Goal: Task Accomplishment & Management: Manage account settings

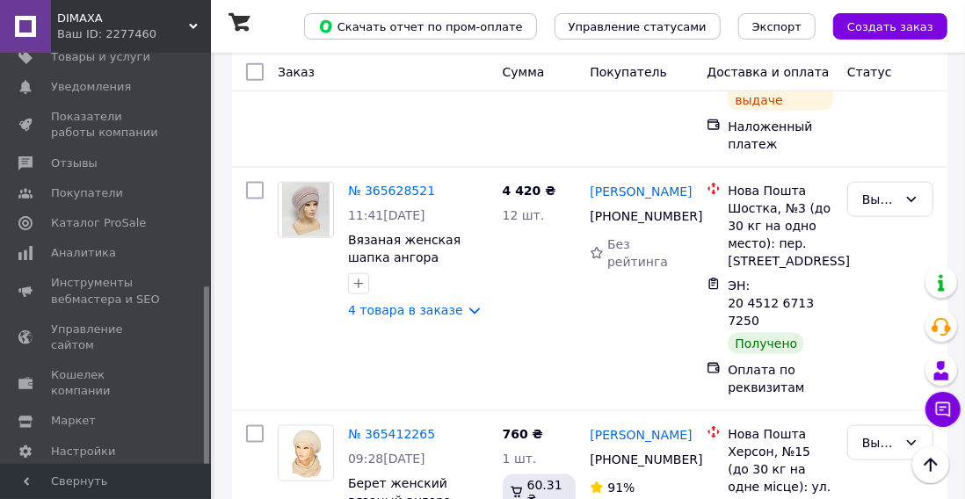
scroll to position [463, 0]
click at [123, 229] on span "Каталог ProSale" at bounding box center [98, 222] width 95 height 16
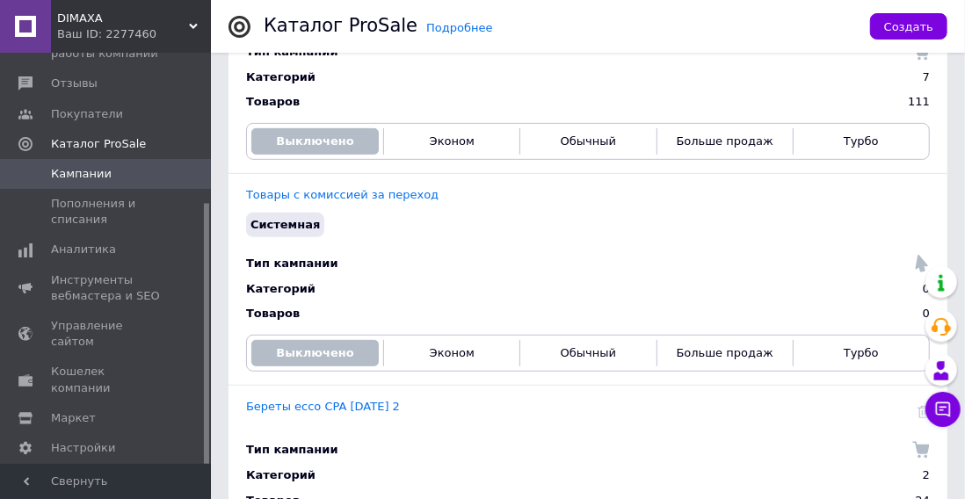
scroll to position [384, 0]
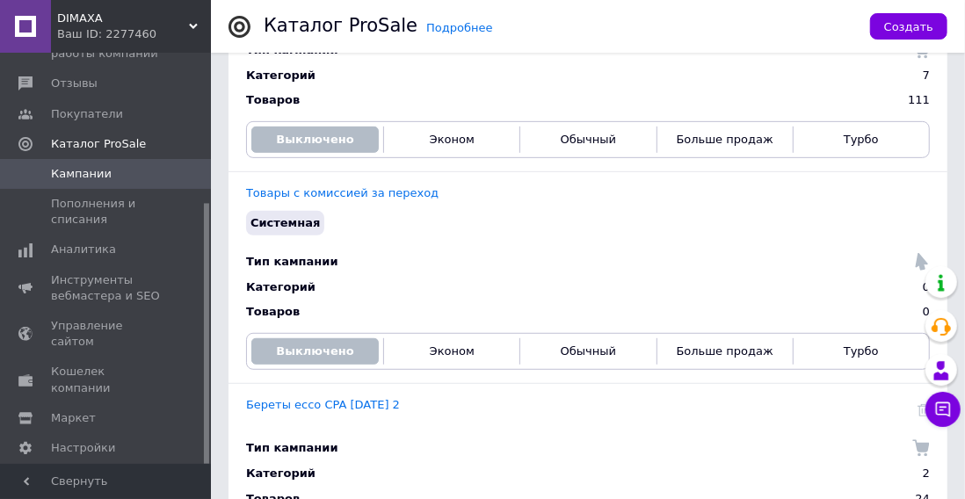
click at [287, 405] on link "Береты ессо CPA [DATE] 2" at bounding box center [323, 404] width 154 height 13
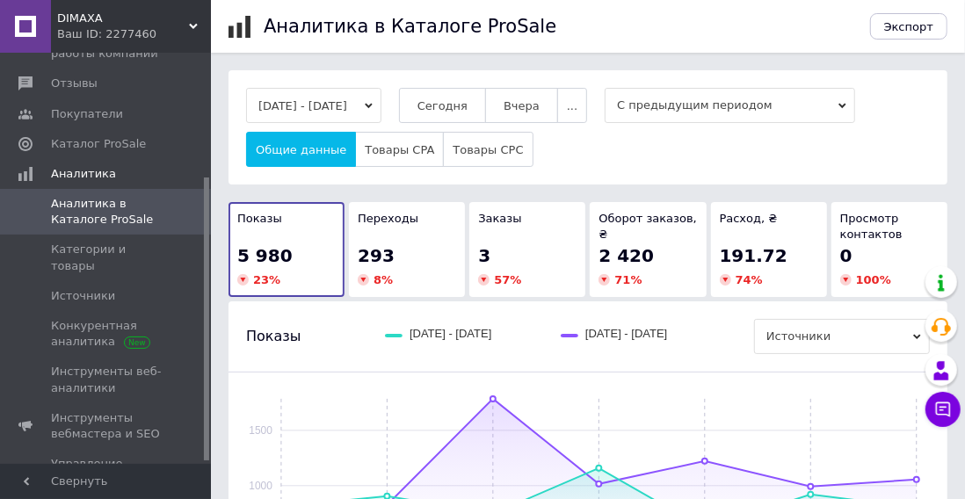
click at [467, 101] on span "Сегодня" at bounding box center [442, 105] width 50 height 13
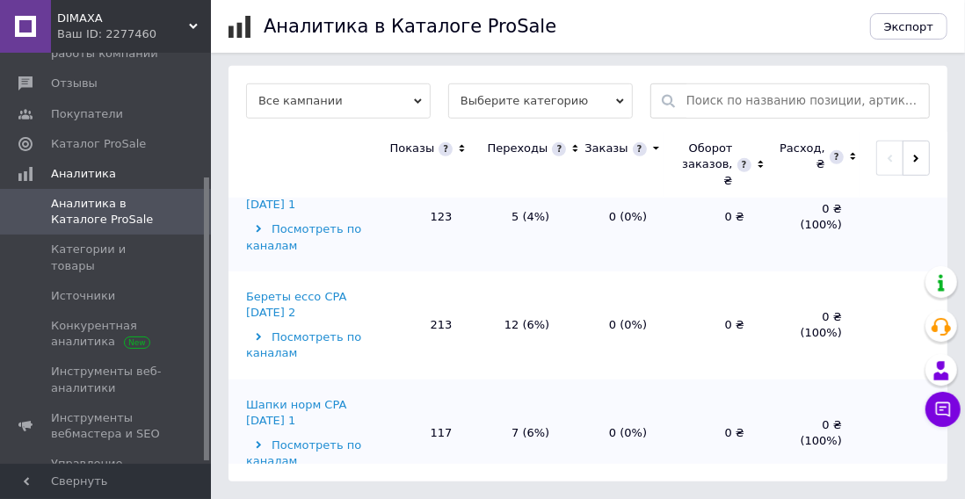
scroll to position [498, 0]
click at [308, 320] on div "Береты ессо CPA [DATE] 2" at bounding box center [307, 304] width 122 height 32
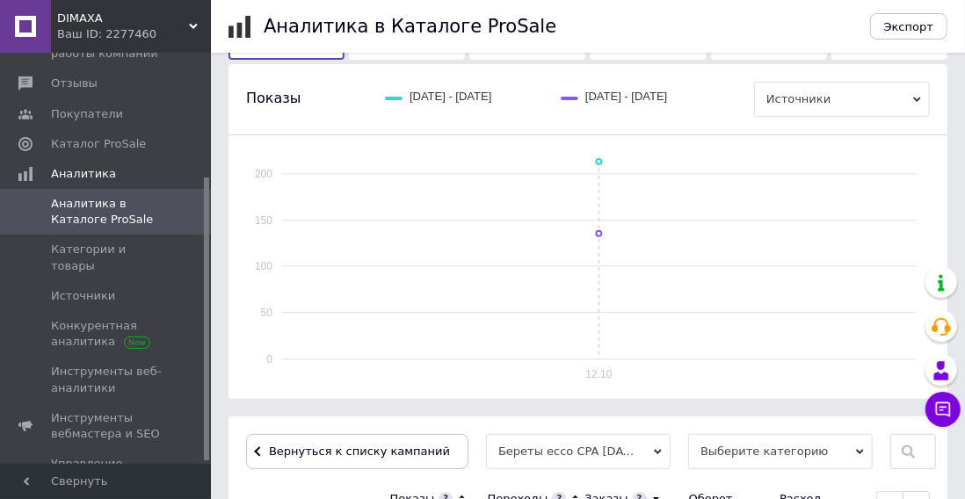
scroll to position [539, 0]
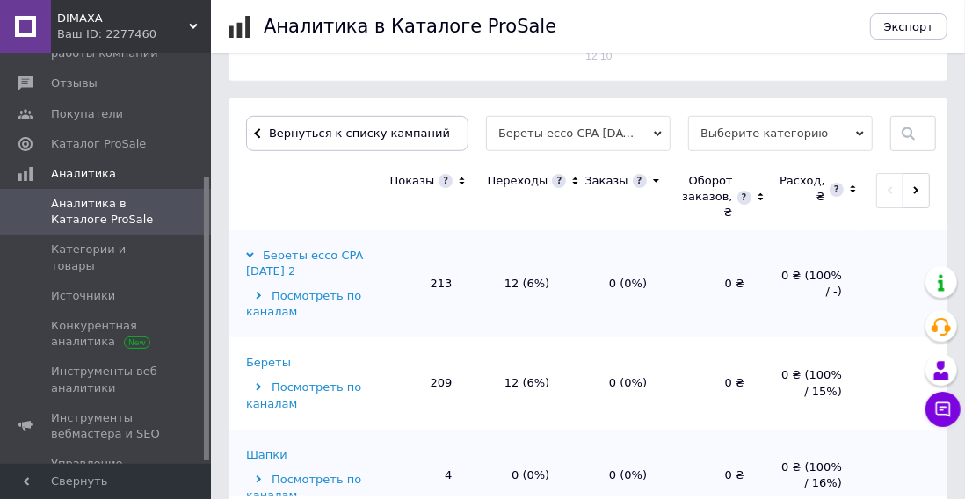
click at [795, 131] on span "Выберите категорию" at bounding box center [780, 133] width 185 height 35
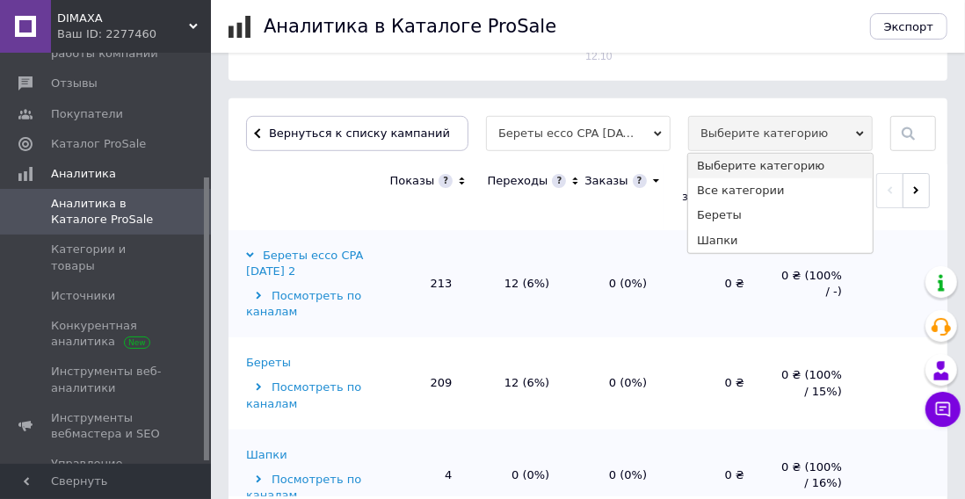
click at [727, 249] on li "Шапки" at bounding box center [780, 240] width 185 height 25
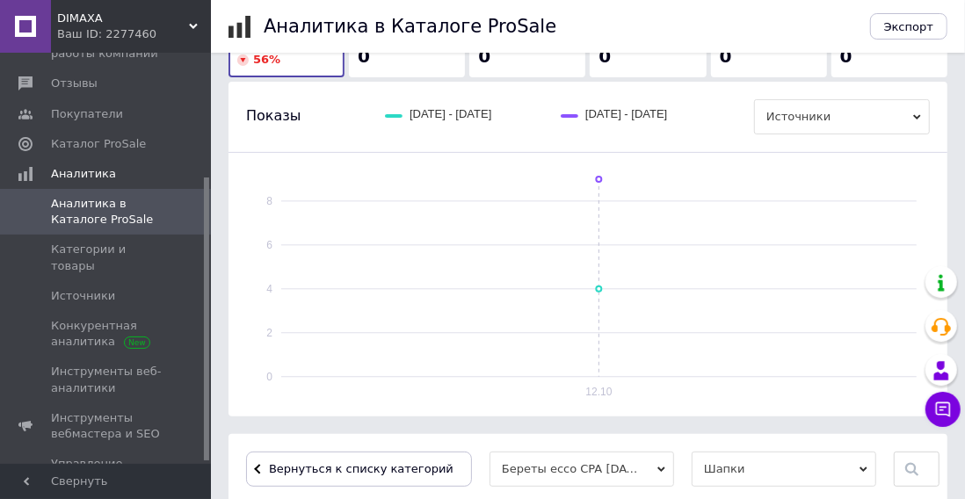
scroll to position [577, 0]
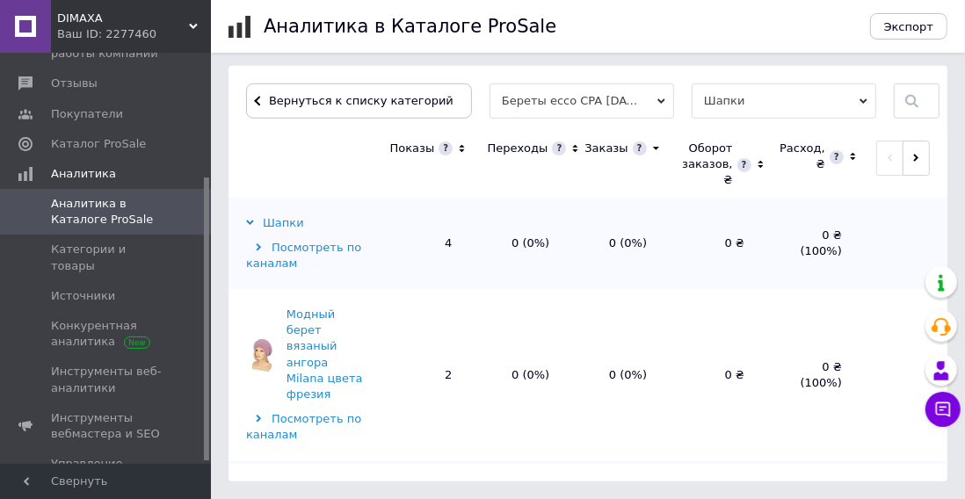
click at [767, 96] on span "Шапки" at bounding box center [783, 100] width 185 height 35
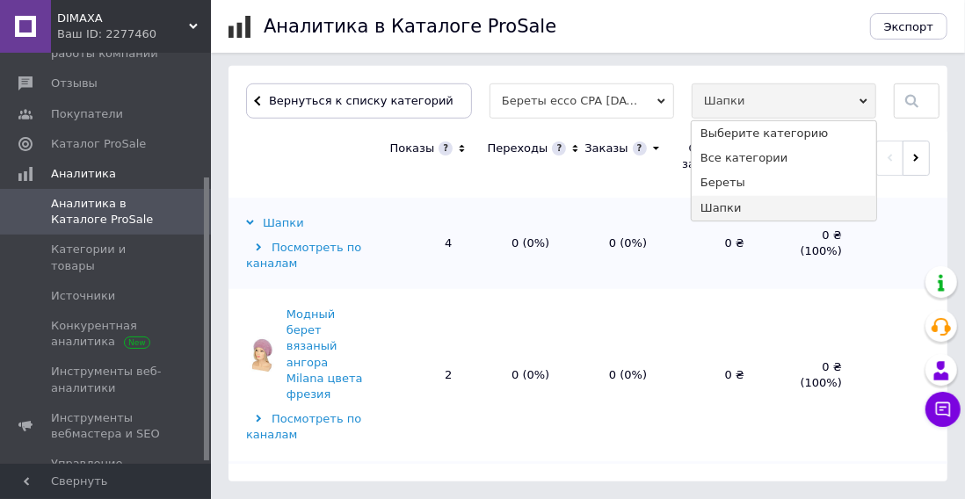
click at [749, 185] on li "Береты" at bounding box center [783, 182] width 185 height 25
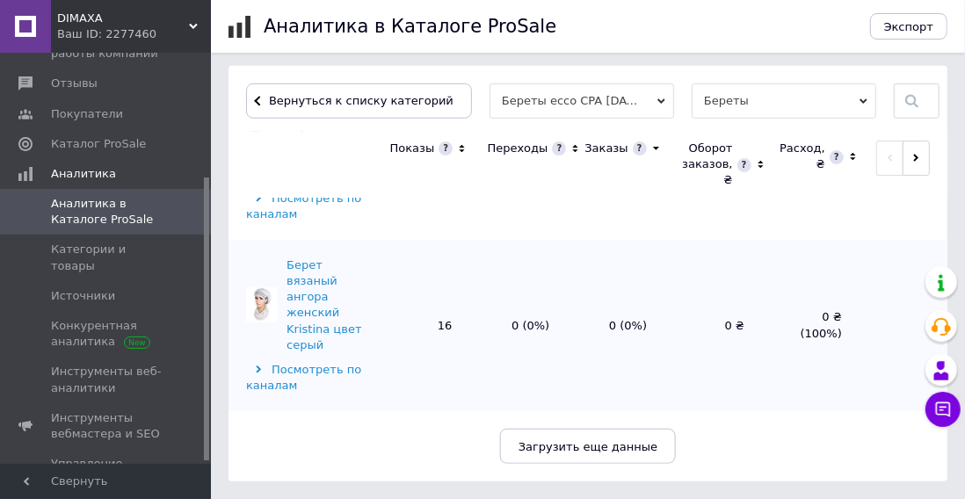
scroll to position [3444, 0]
click at [586, 453] on span "Загрузить еще данные" at bounding box center [587, 446] width 139 height 13
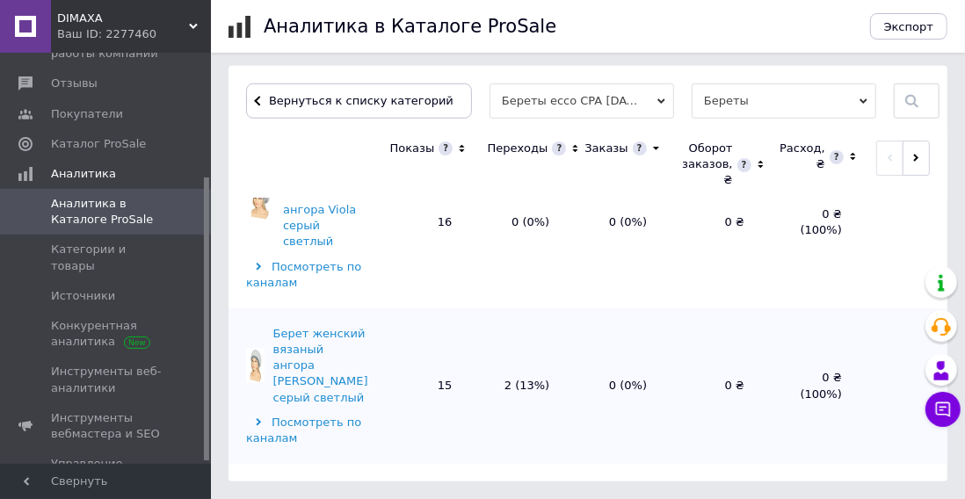
scroll to position [3760, 0]
click at [264, 99] on span at bounding box center [266, 100] width 4 height 13
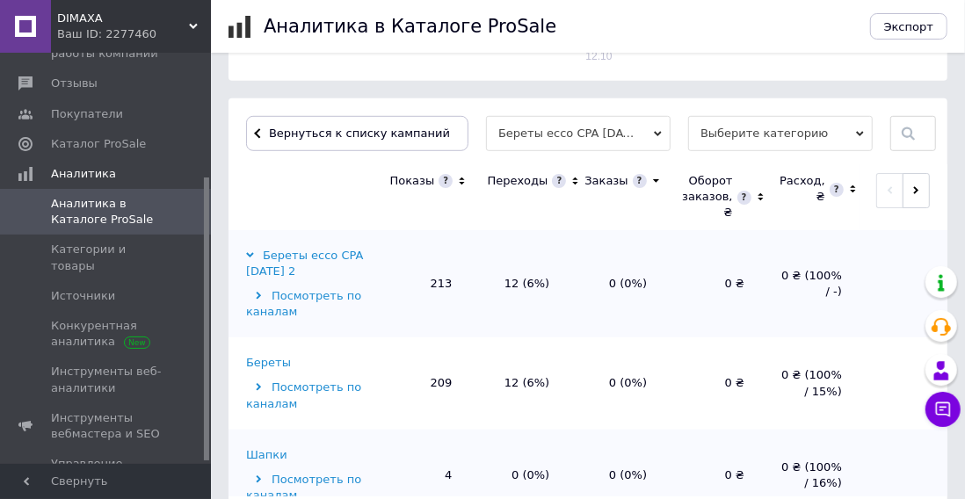
click at [264, 135] on span at bounding box center [266, 133] width 4 height 13
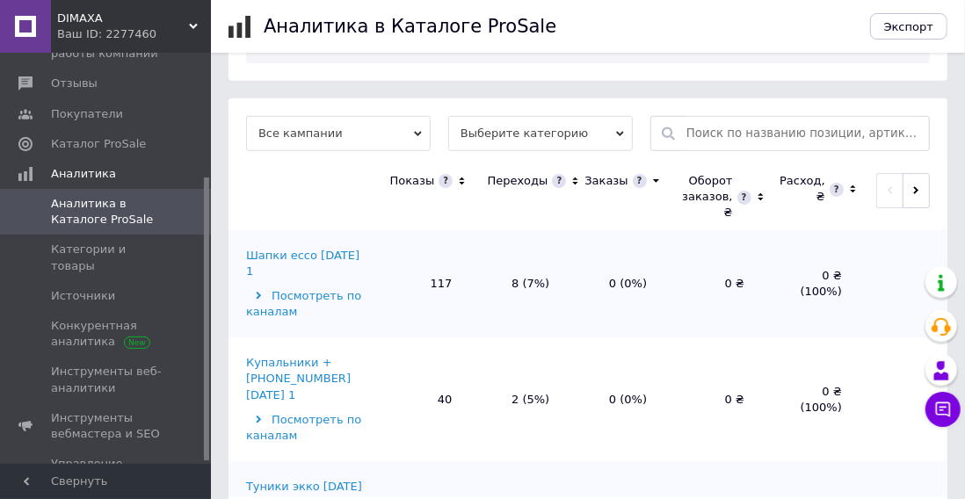
scroll to position [557, 0]
click at [293, 278] on div "Шапки ессо [DATE] 1" at bounding box center [307, 262] width 122 height 32
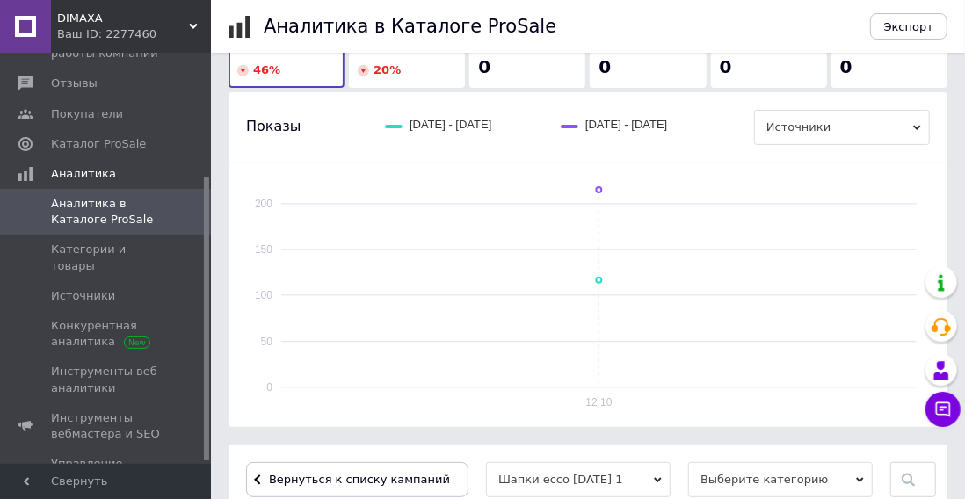
scroll to position [539, 0]
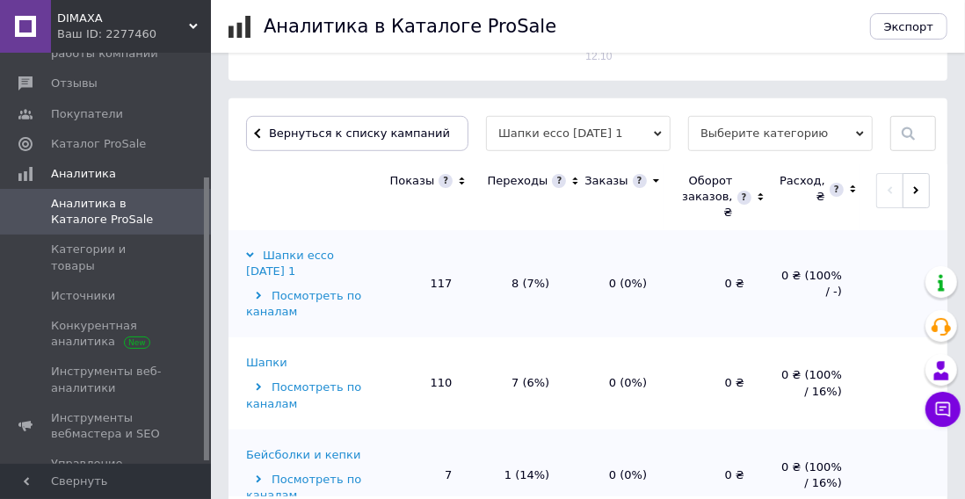
click at [804, 135] on span "Выберите категорию" at bounding box center [780, 133] width 185 height 35
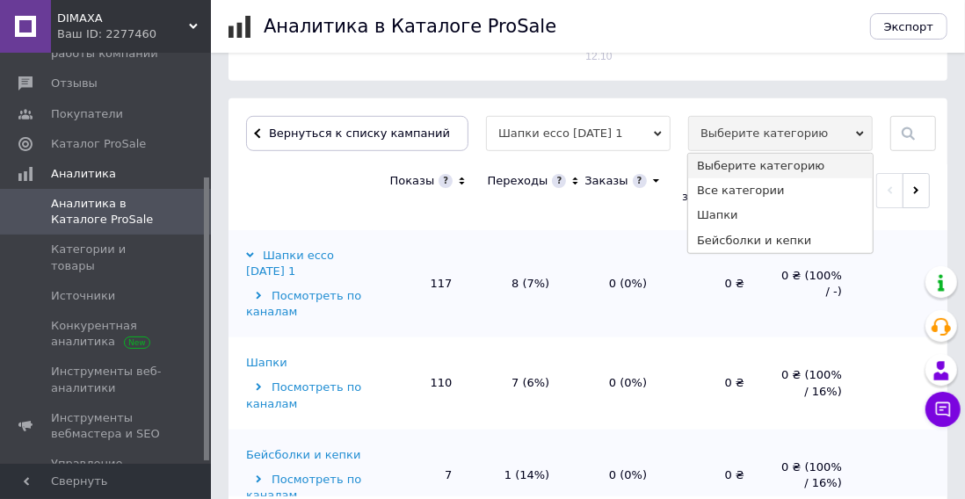
click at [748, 223] on li "Шапки" at bounding box center [780, 215] width 185 height 25
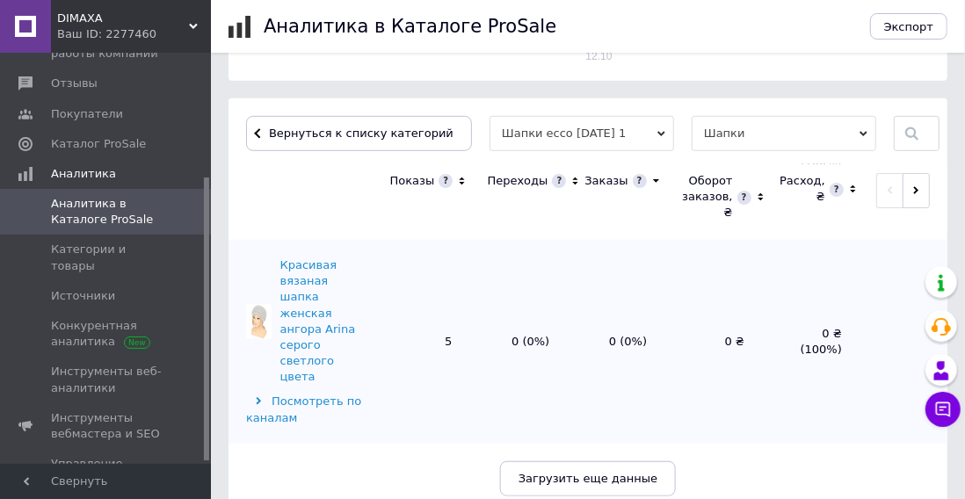
scroll to position [3585, 0]
click at [589, 485] on span "Загрузить еще данные" at bounding box center [587, 478] width 139 height 13
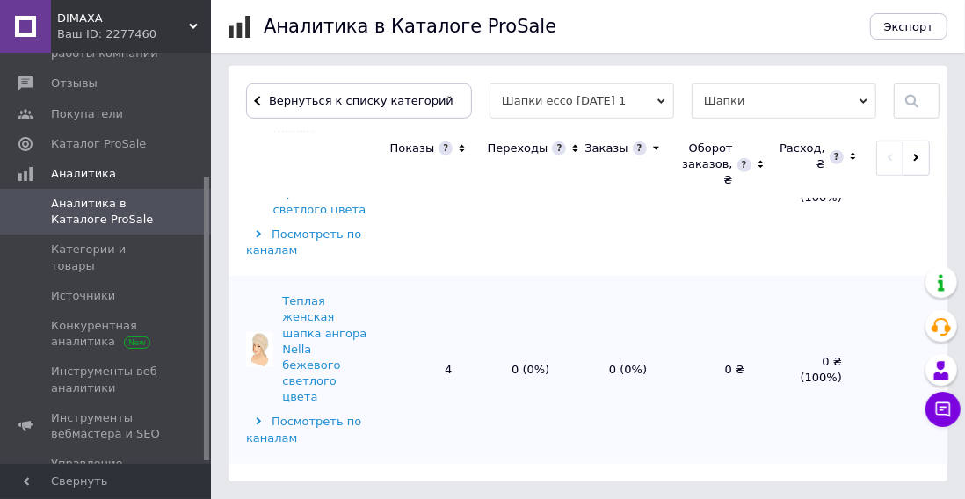
scroll to position [4057, 0]
click at [264, 99] on span at bounding box center [266, 100] width 4 height 13
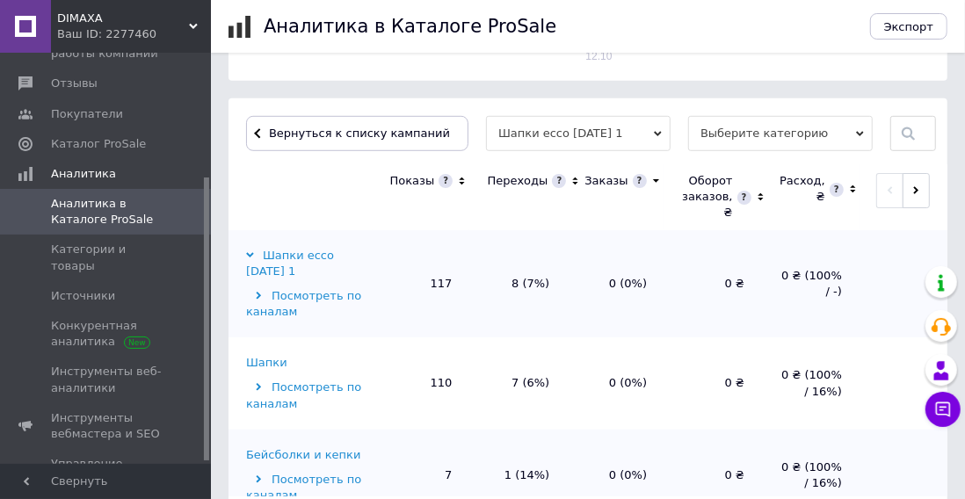
click at [264, 134] on span at bounding box center [266, 133] width 4 height 13
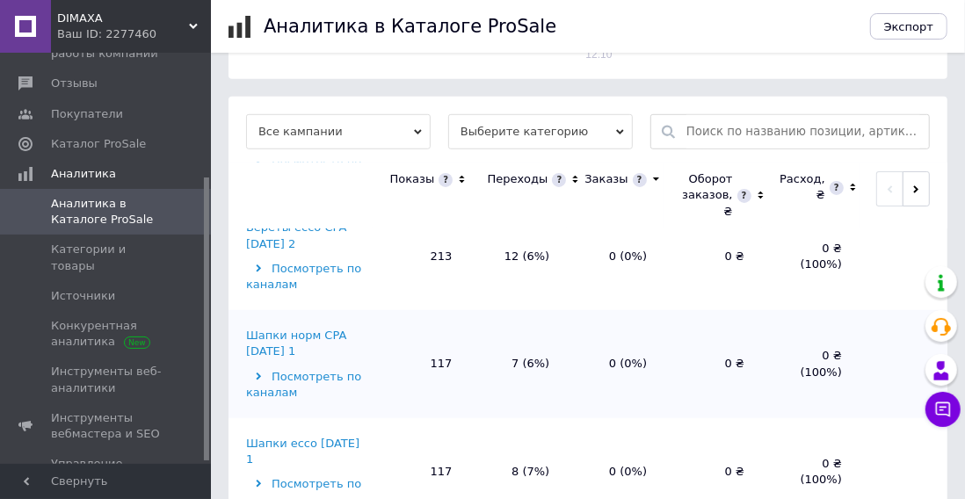
scroll to position [134, 0]
click at [292, 358] on div "Шапки норм CPA [DATE] 1" at bounding box center [307, 343] width 122 height 32
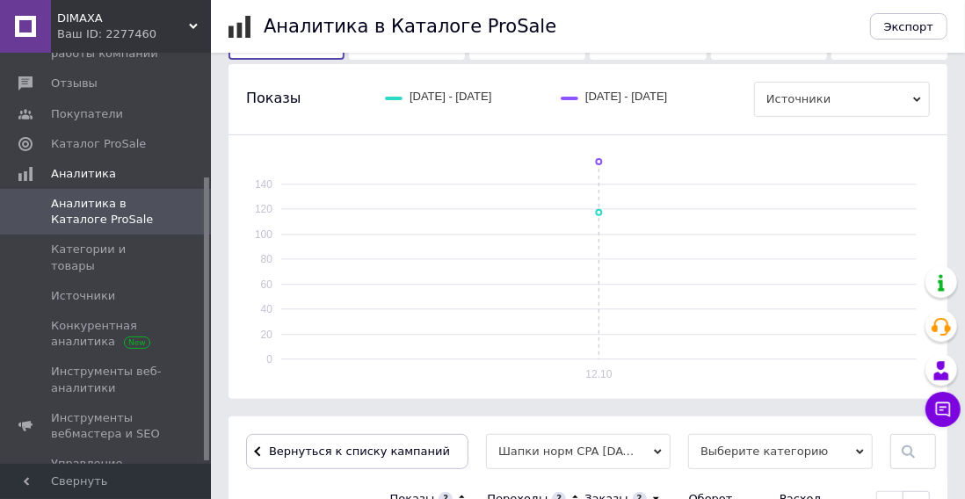
scroll to position [444, 0]
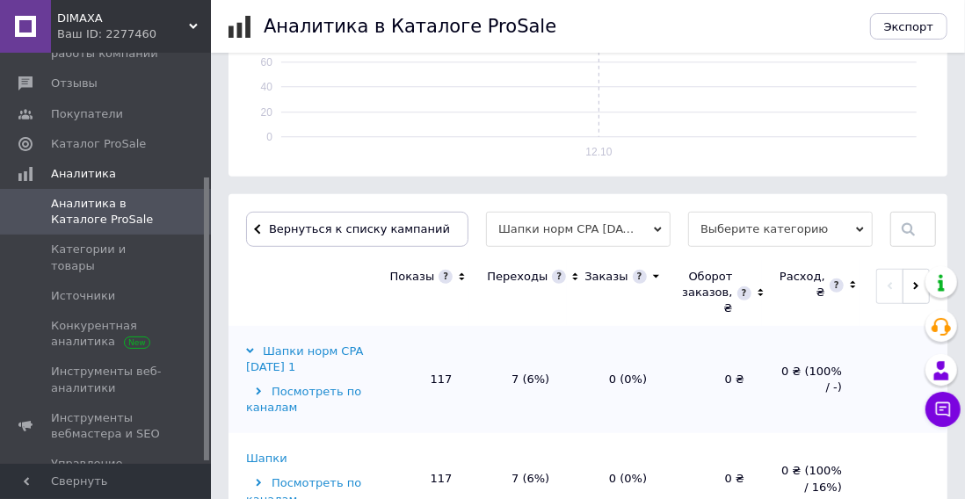
click at [799, 230] on span "Выберите категорию" at bounding box center [780, 229] width 185 height 35
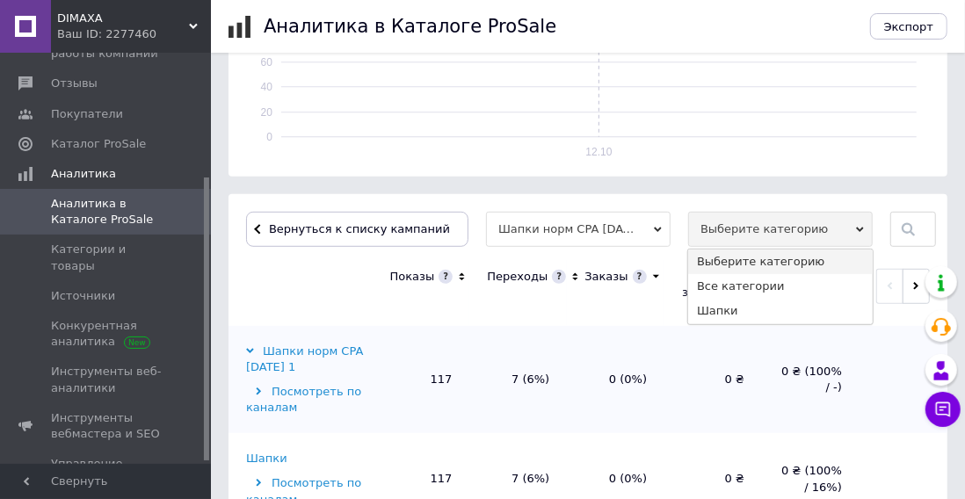
click at [729, 321] on li "Шапки" at bounding box center [780, 311] width 185 height 25
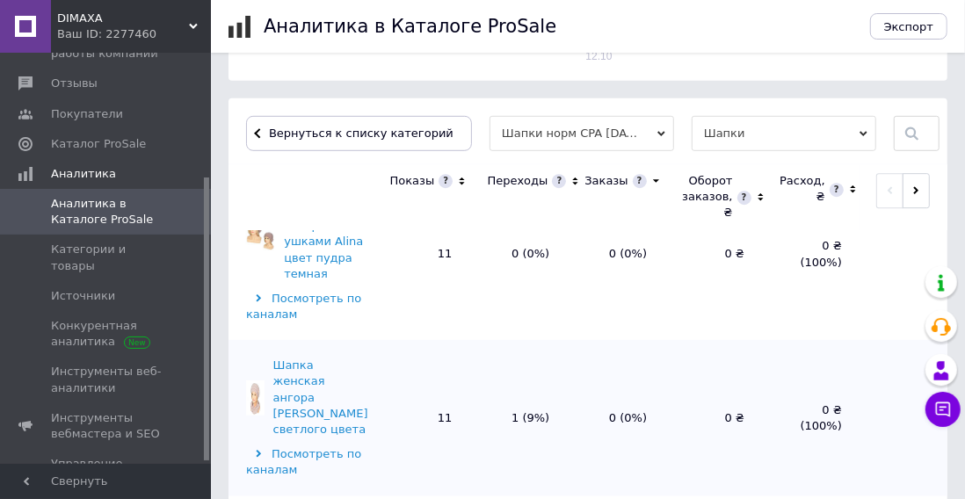
scroll to position [3005, 0]
click at [264, 137] on span at bounding box center [266, 133] width 4 height 13
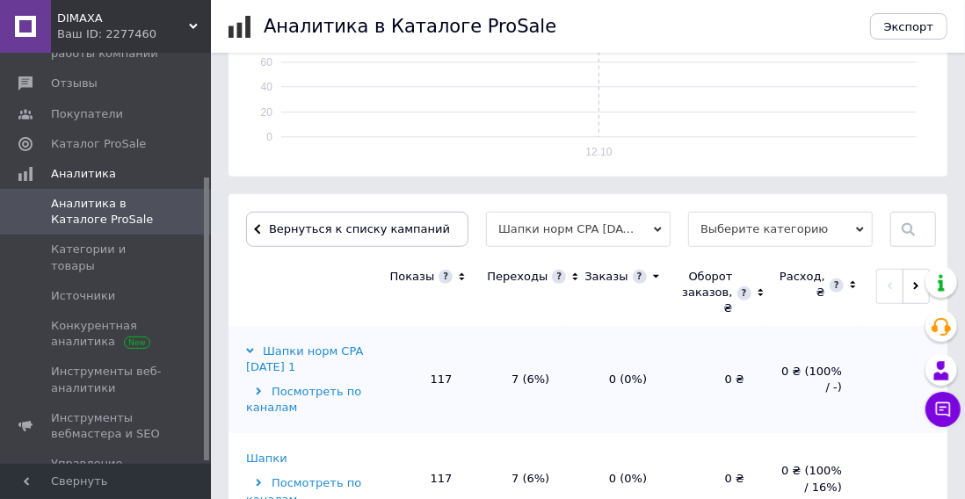
click at [266, 231] on span at bounding box center [266, 228] width 4 height 13
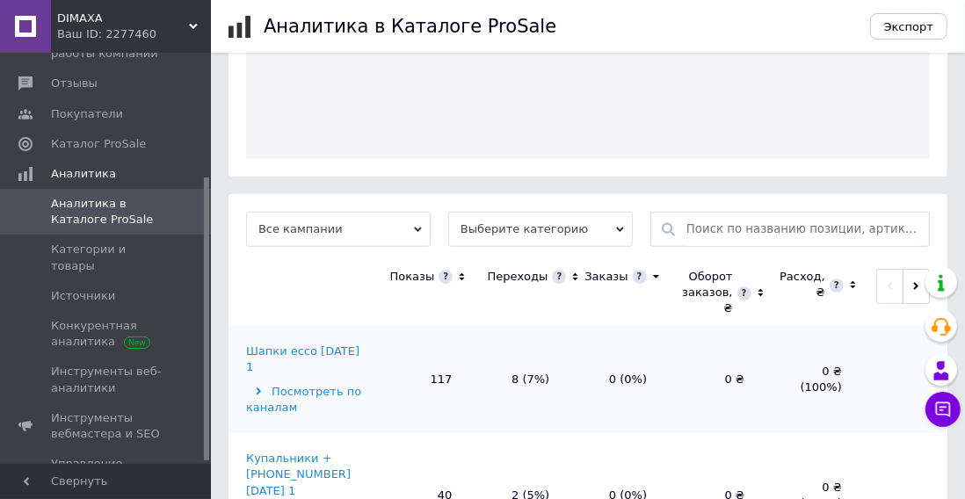
scroll to position [461, 0]
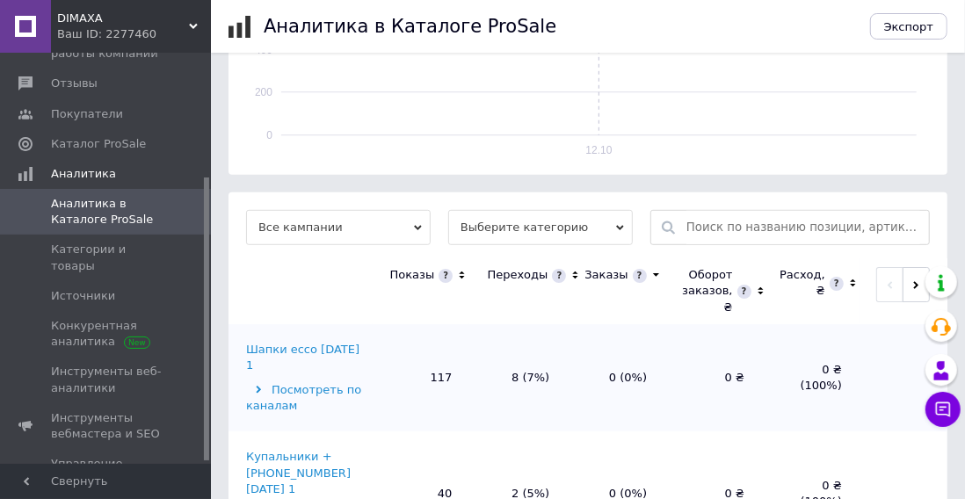
click at [116, 152] on span "Каталог ProSale" at bounding box center [98, 144] width 95 height 16
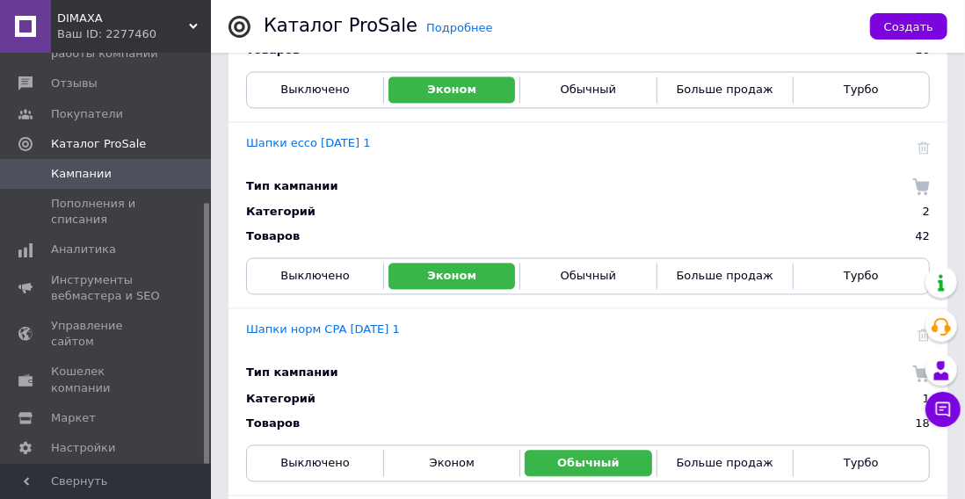
scroll to position [1768, 0]
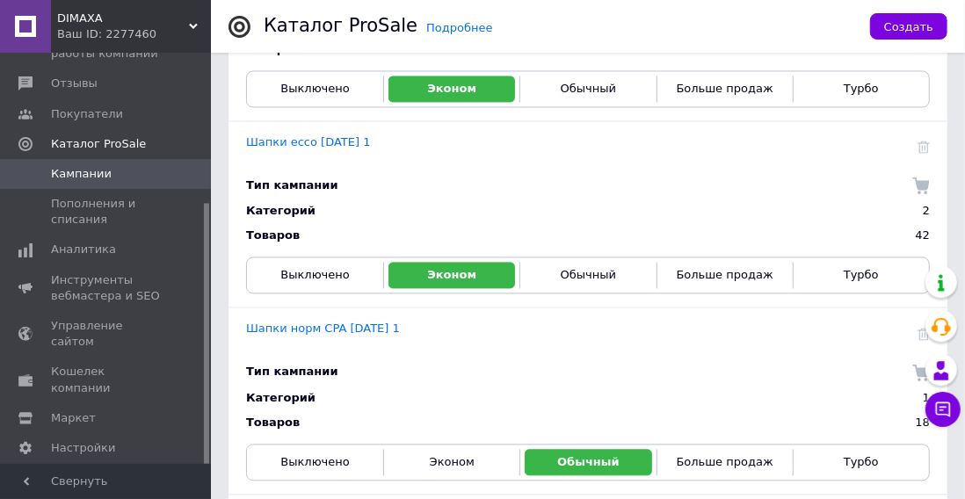
click at [339, 335] on link "Шапки норм CPA [DATE] 1" at bounding box center [323, 328] width 154 height 13
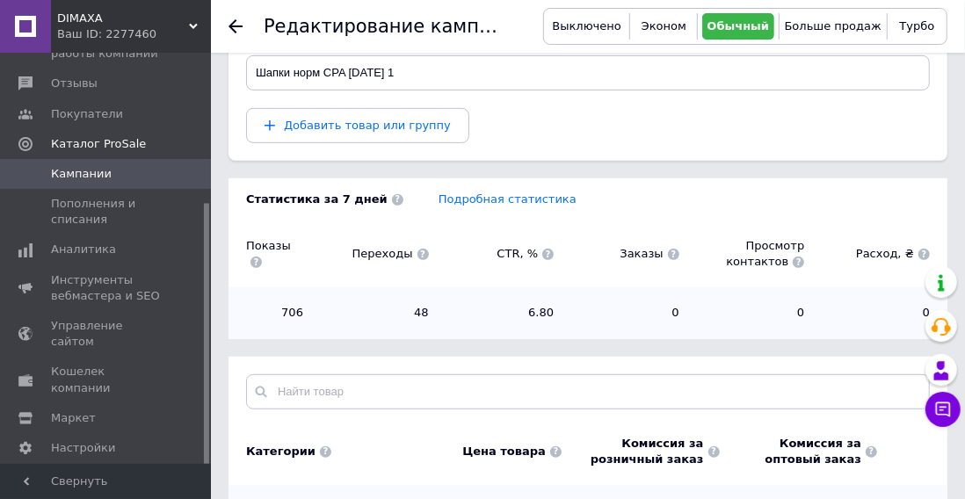
scroll to position [356, 0]
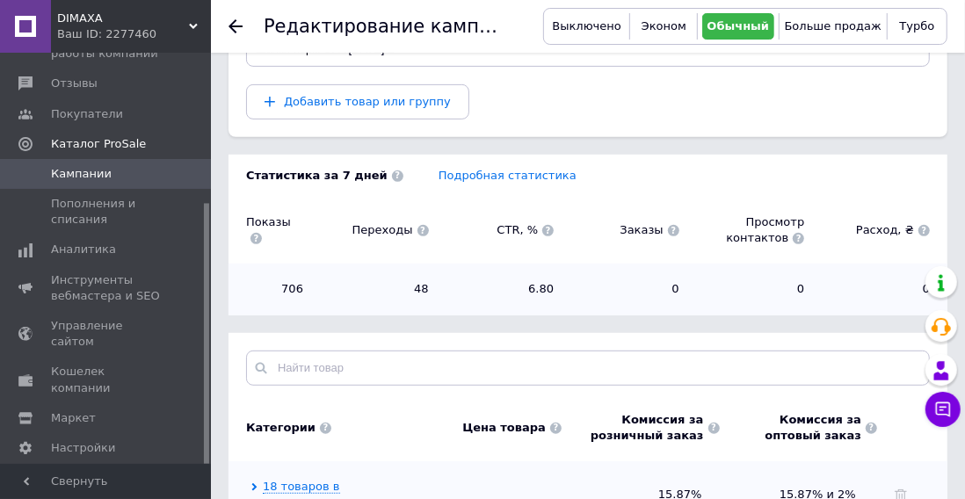
click at [300, 486] on span "18 товаров в категории шапки" at bounding box center [324, 495] width 149 height 32
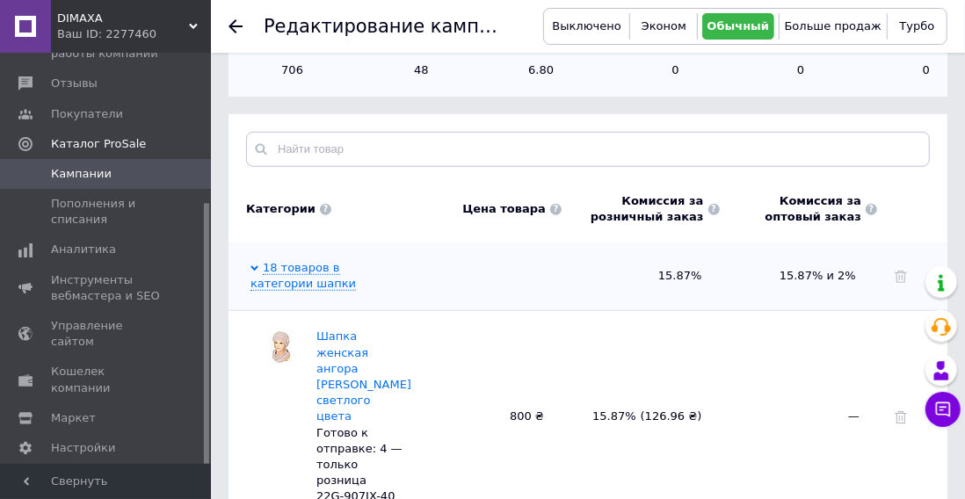
scroll to position [575, 0]
click at [894, 416] on icon at bounding box center [900, 416] width 12 height 12
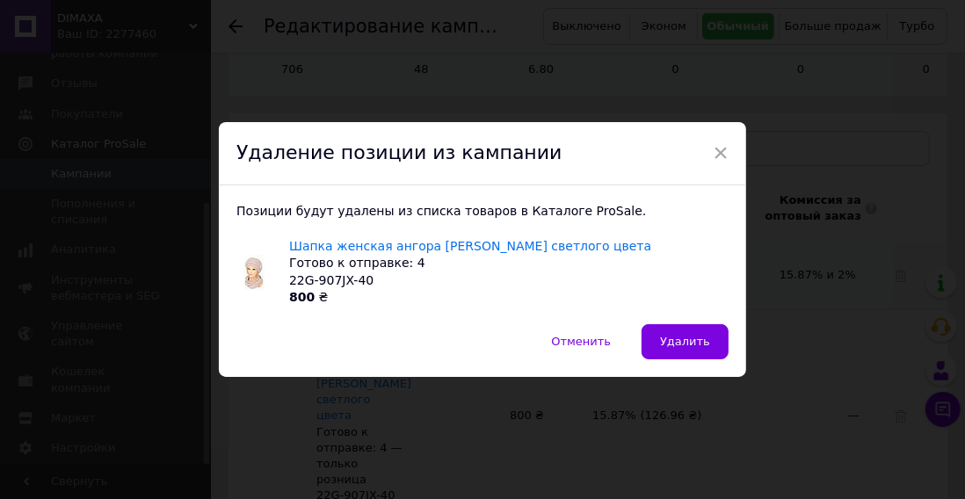
click at [685, 348] on span "Удалить" at bounding box center [685, 341] width 50 height 13
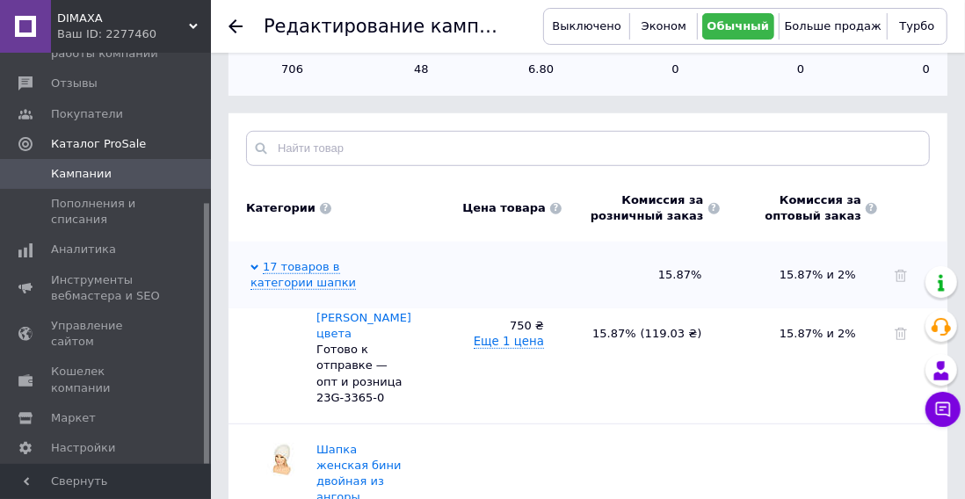
scroll to position [460, 0]
click at [896, 338] on icon at bounding box center [900, 332] width 12 height 12
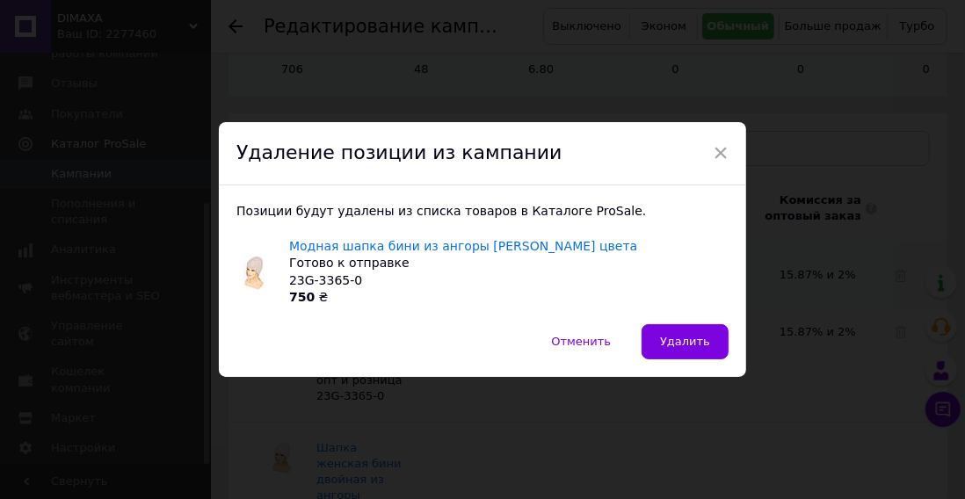
click at [690, 348] on span "Удалить" at bounding box center [685, 341] width 50 height 13
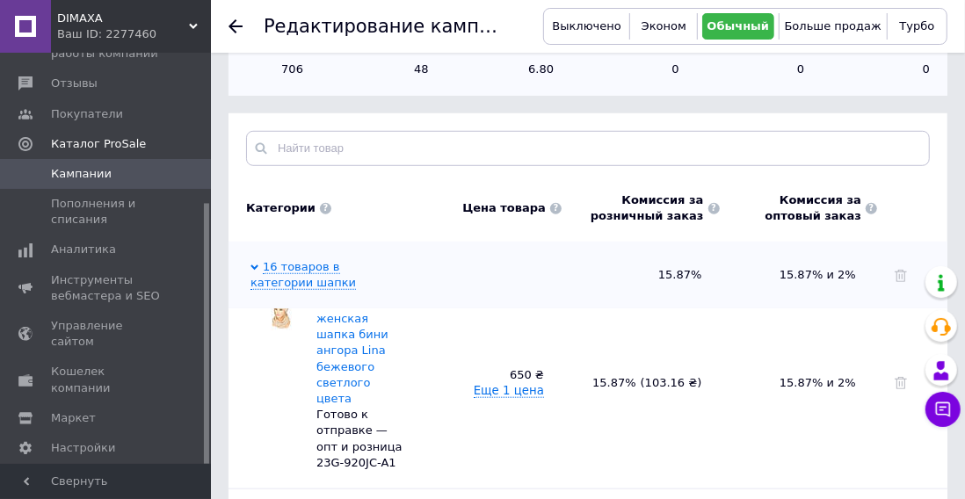
scroll to position [1020, 0]
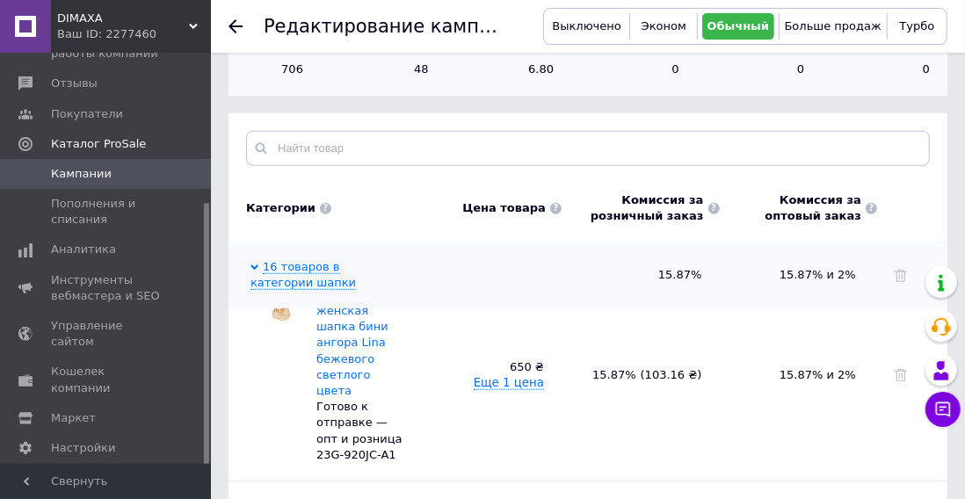
click at [896, 381] on icon at bounding box center [900, 375] width 12 height 12
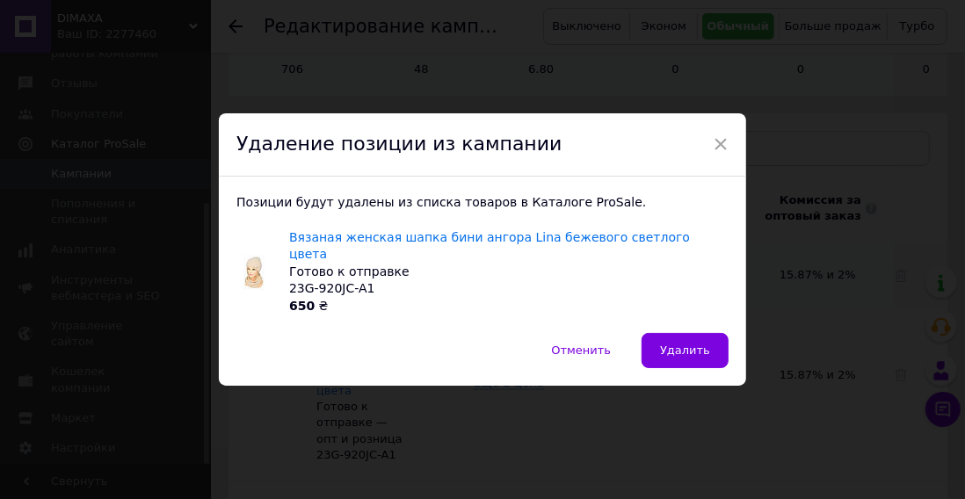
click at [695, 357] on span "Удалить" at bounding box center [685, 350] width 50 height 13
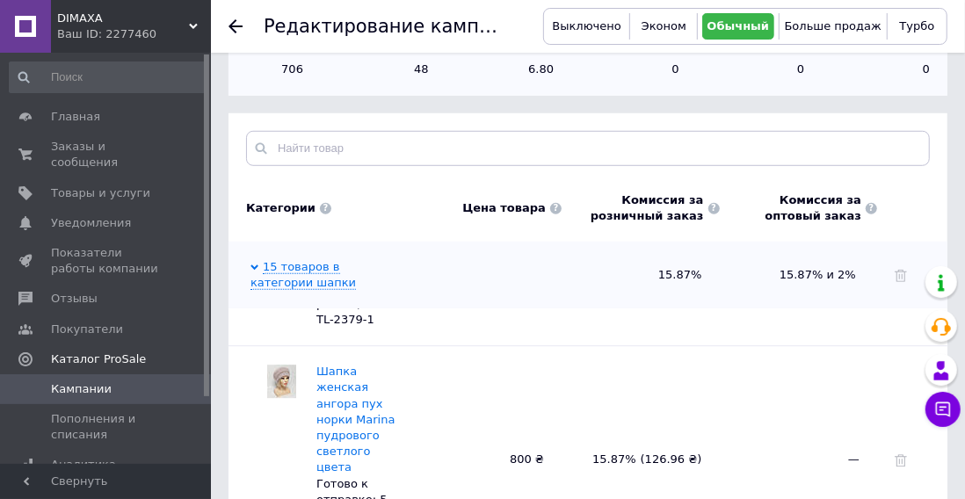
scroll to position [2943, 0]
click at [88, 199] on span "Товары и услуги" at bounding box center [100, 193] width 99 height 16
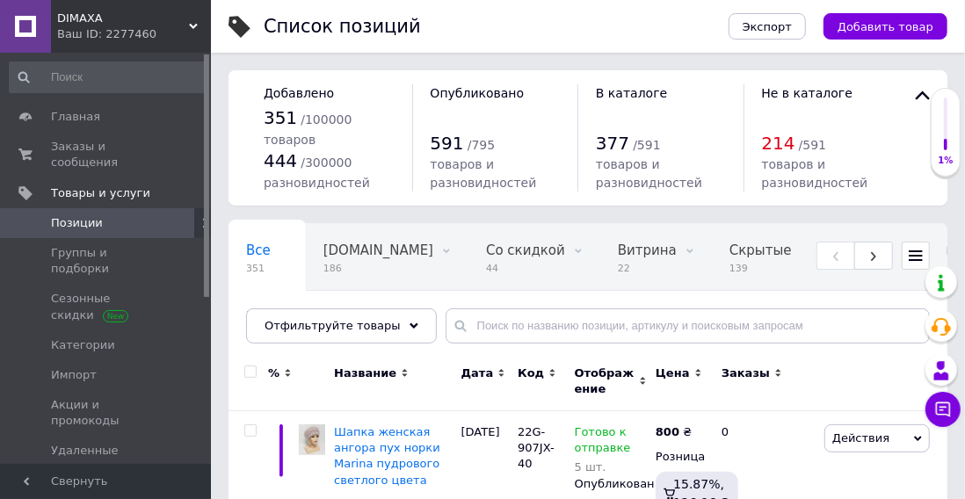
click at [394, 331] on div "Отфильтруйте товары" at bounding box center [341, 325] width 191 height 35
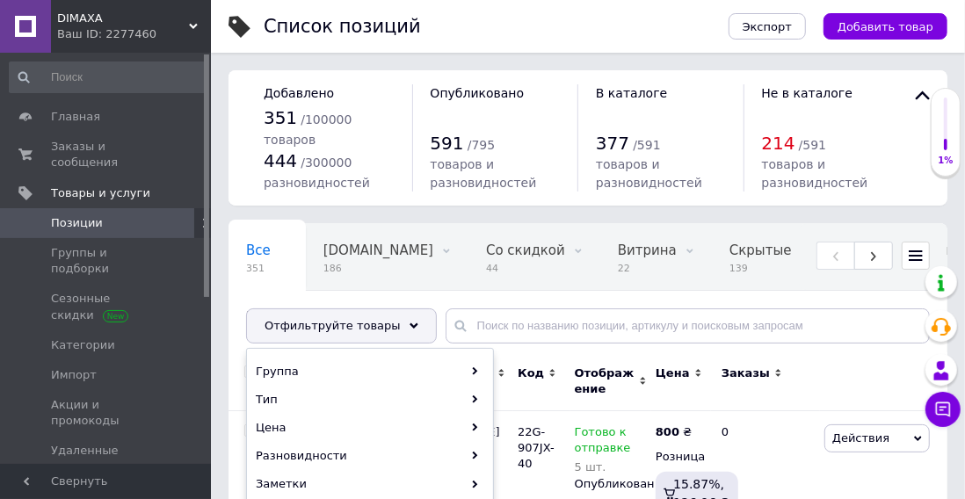
click at [460, 373] on div "Группа" at bounding box center [370, 372] width 244 height 28
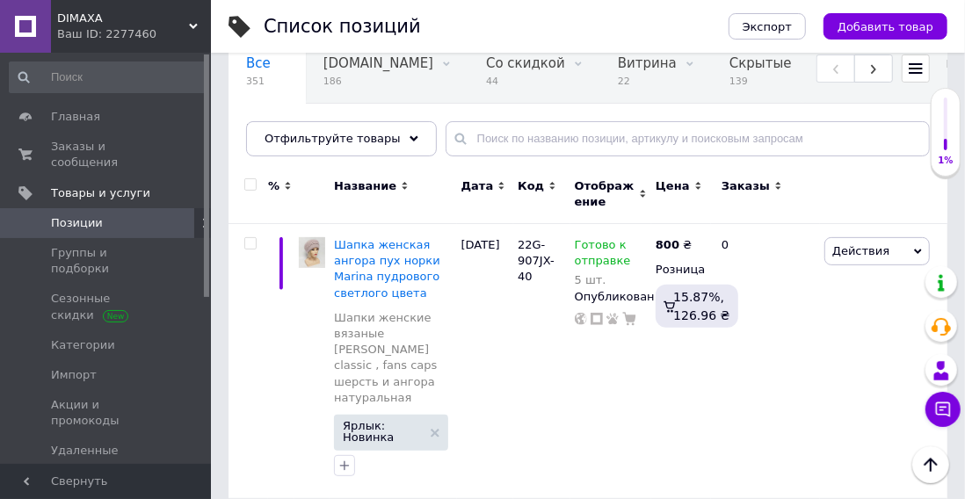
scroll to position [183, 0]
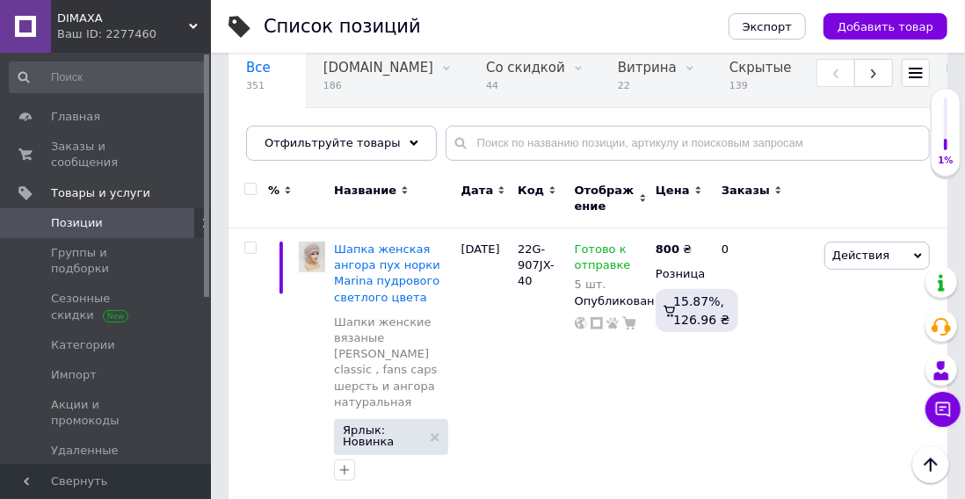
click at [409, 142] on use at bounding box center [413, 142] width 9 height 5
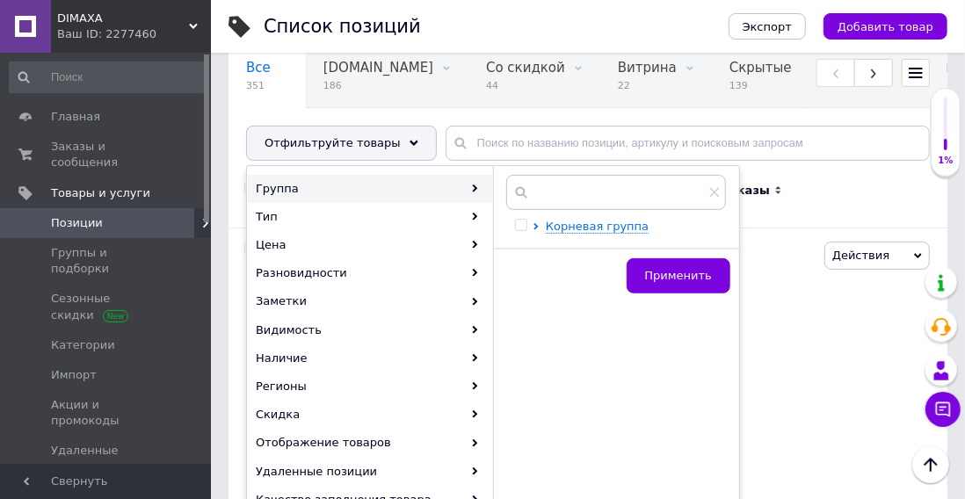
click at [411, 144] on div "Отфильтруйте товары" at bounding box center [341, 143] width 191 height 35
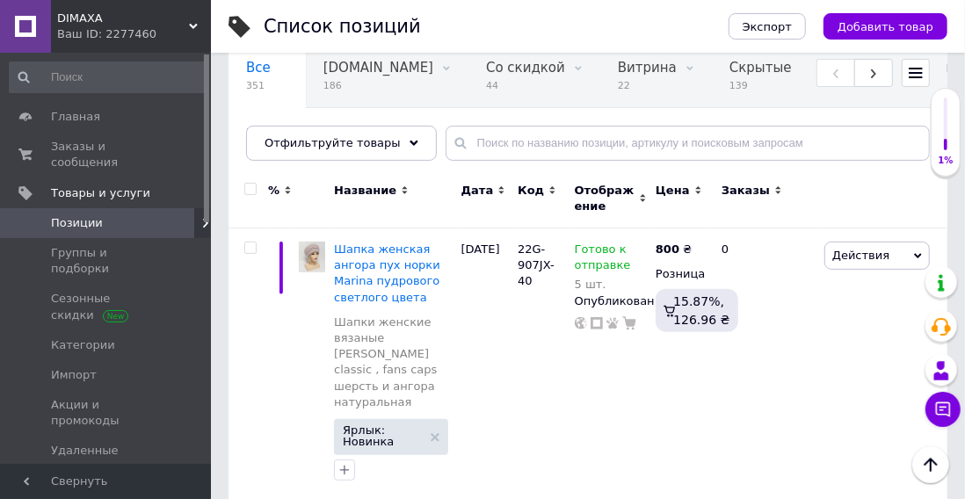
click at [601, 227] on div "Отображение" at bounding box center [610, 199] width 81 height 59
click at [409, 142] on use at bounding box center [413, 142] width 9 height 5
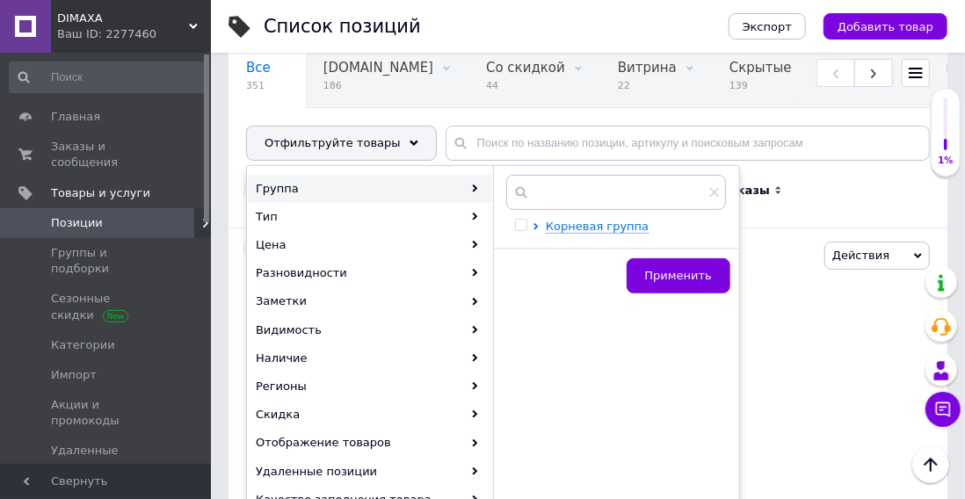
click at [613, 225] on span "Корневая группа" at bounding box center [597, 226] width 103 height 13
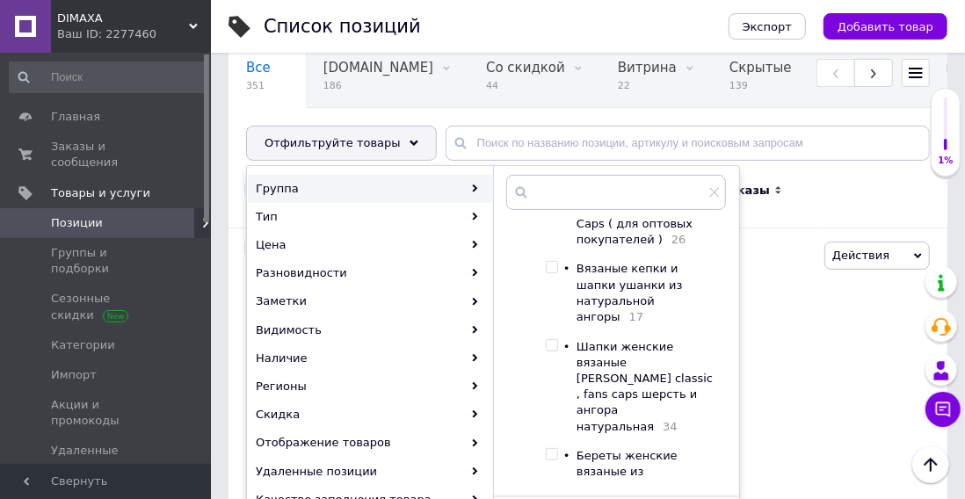
scroll to position [105, 0]
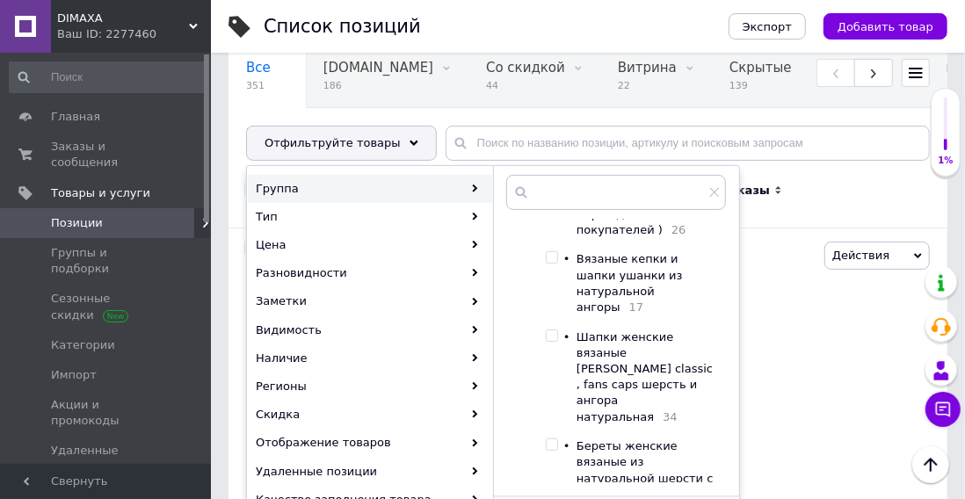
click at [555, 342] on input "checkbox" at bounding box center [551, 335] width 11 height 11
checkbox input "true"
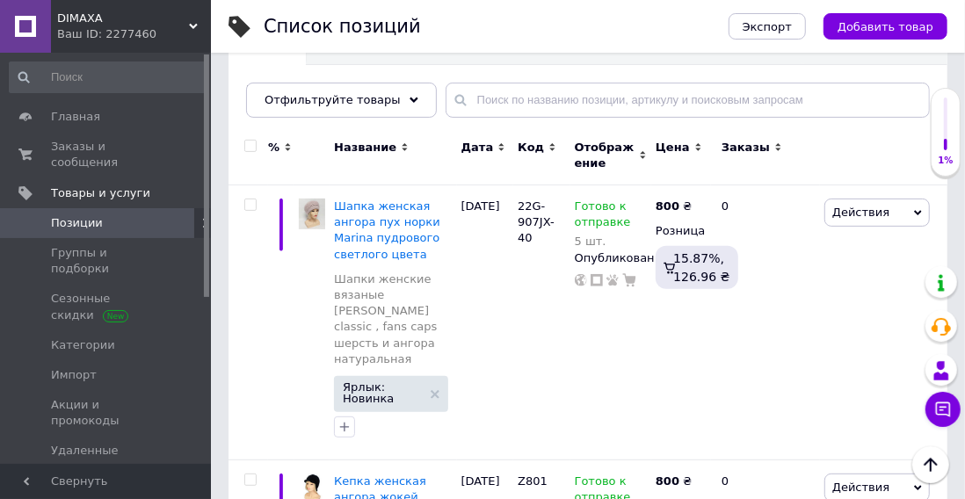
scroll to position [246, 0]
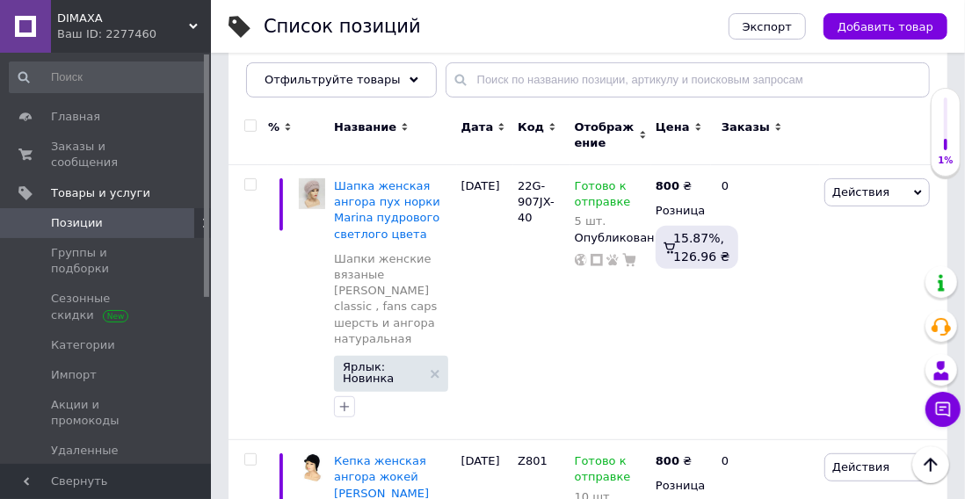
click at [399, 90] on div "Отфильтруйте товары" at bounding box center [341, 79] width 191 height 35
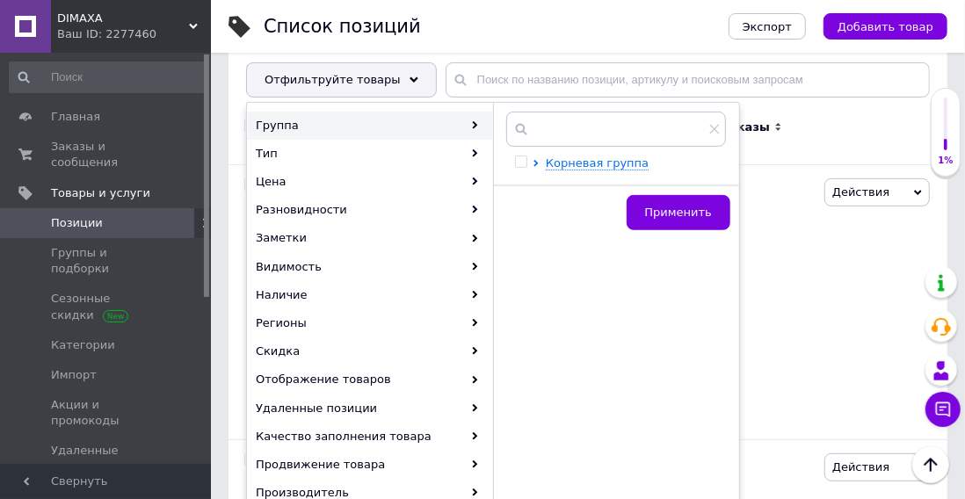
click at [619, 166] on span "Корневая группа" at bounding box center [597, 162] width 103 height 13
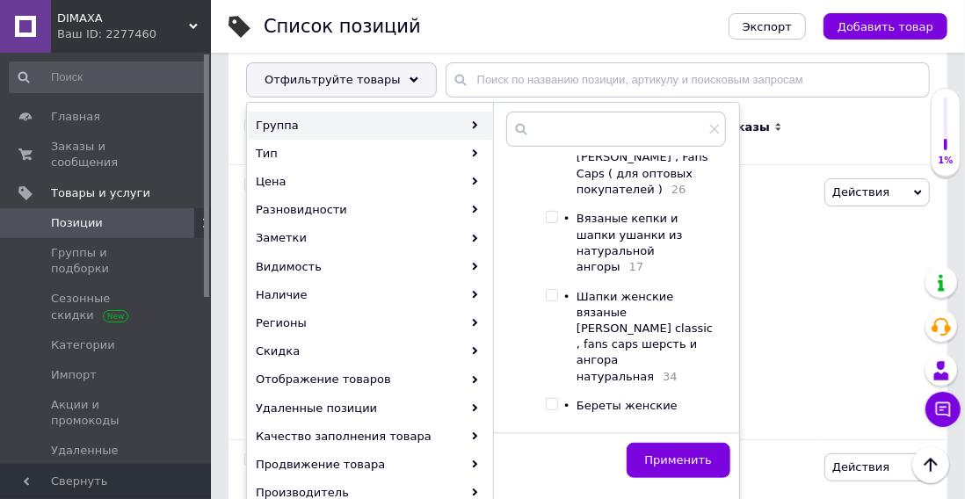
scroll to position [79, 0]
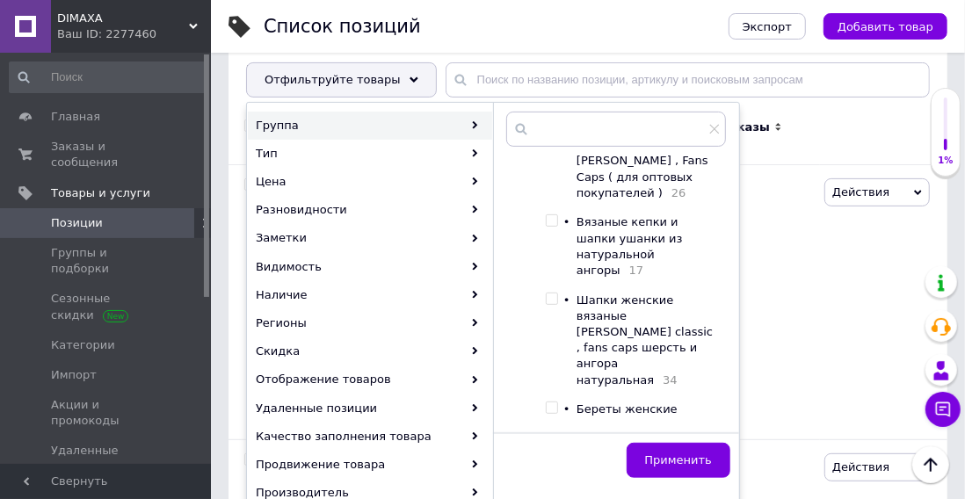
click at [551, 305] on input "checkbox" at bounding box center [551, 298] width 11 height 11
checkbox input "true"
click at [684, 469] on button "Применить" at bounding box center [678, 460] width 104 height 35
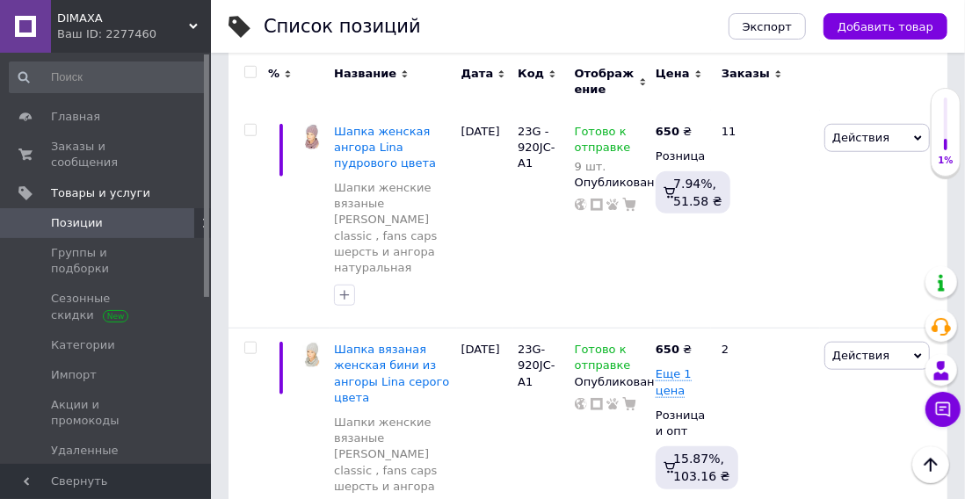
scroll to position [4085, 0]
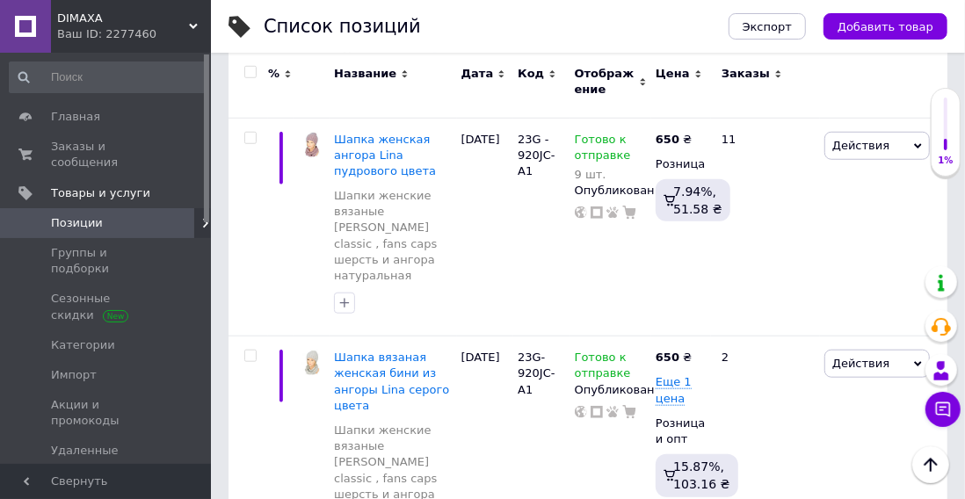
click at [675, 375] on span "Еще 1 цена" at bounding box center [673, 390] width 36 height 30
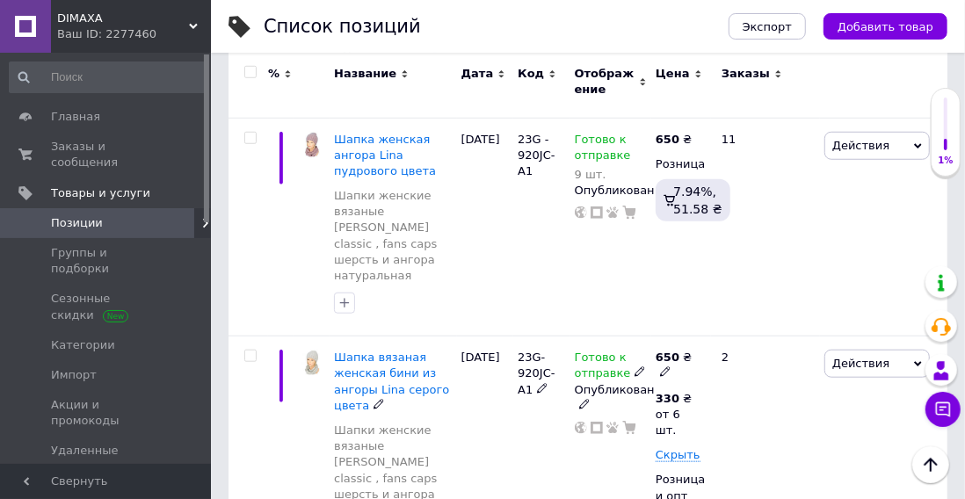
click at [891, 350] on span "Действия" at bounding box center [876, 364] width 105 height 28
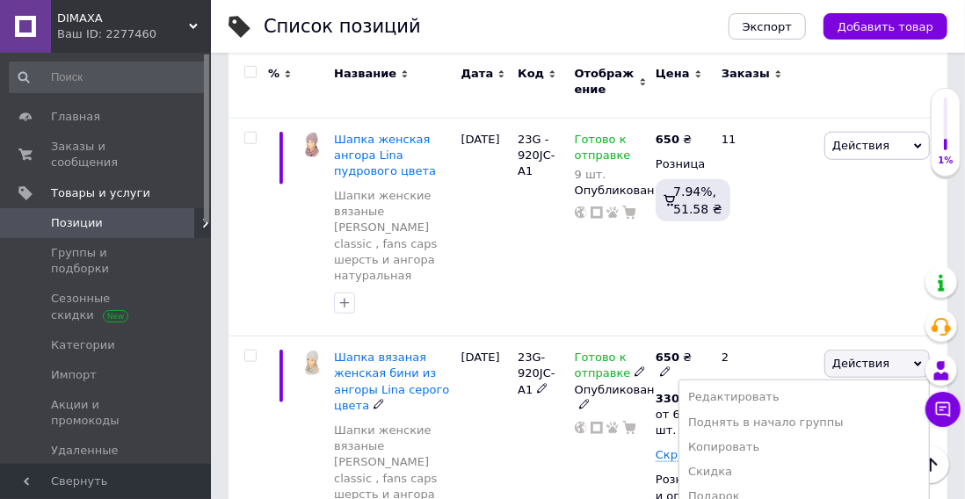
click at [743, 385] on li "Редактировать" at bounding box center [804, 397] width 250 height 25
